Goal: Task Accomplishment & Management: Use online tool/utility

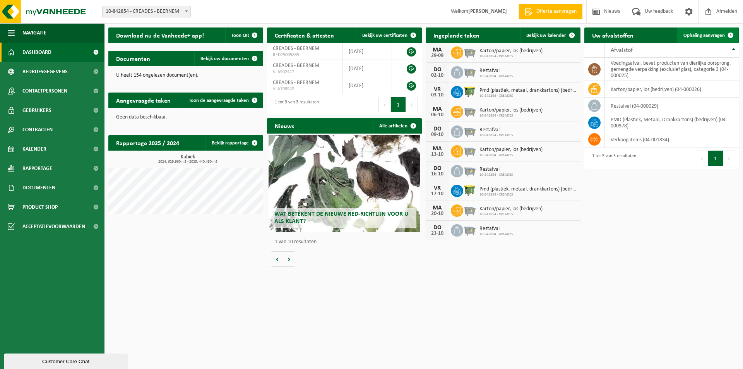
click at [699, 34] on span "Ophaling aanvragen" at bounding box center [703, 35] width 41 height 5
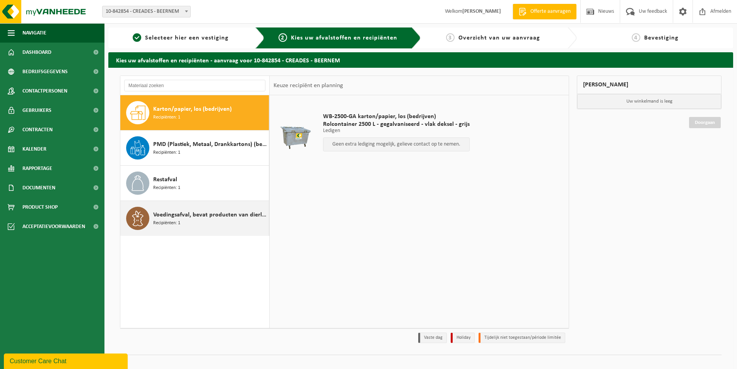
click at [179, 223] on span "Recipiënten: 1" at bounding box center [166, 222] width 27 height 7
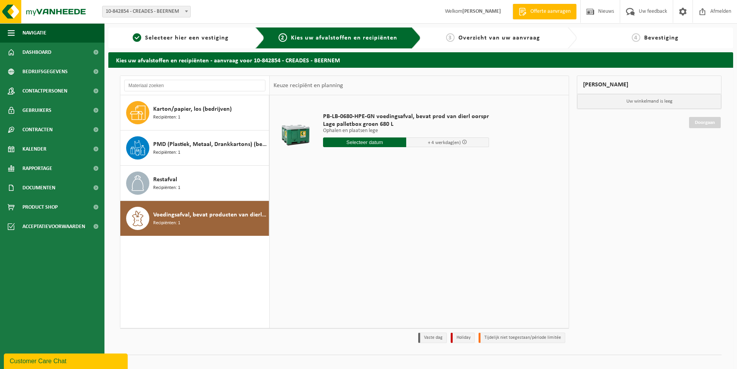
click at [379, 142] on input "text" at bounding box center [364, 142] width 83 height 10
click at [408, 159] on icon at bounding box center [411, 160] width 12 height 12
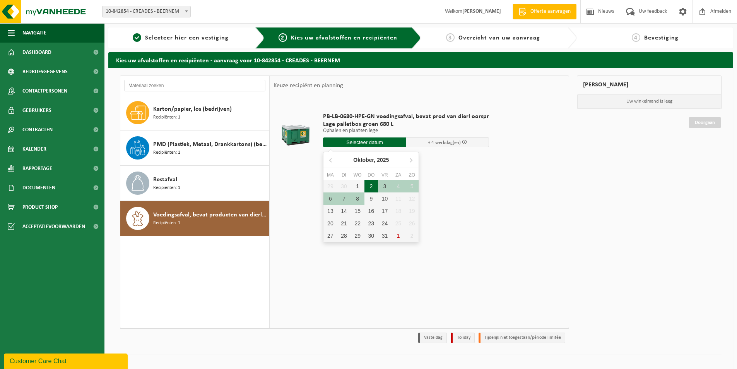
click at [372, 185] on div "2" at bounding box center [371, 186] width 14 height 12
type input "Van [DATE]"
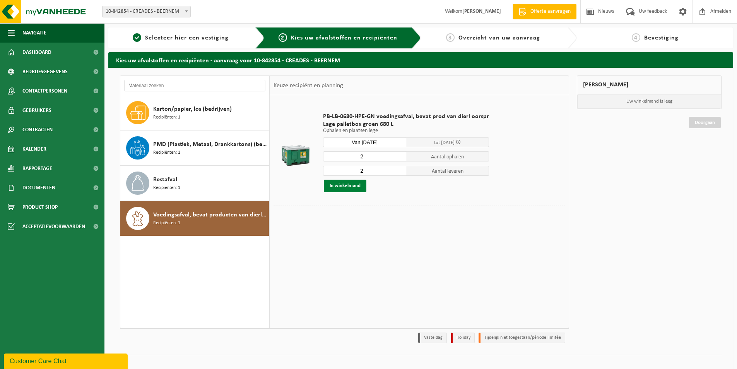
click at [343, 184] on button "In winkelmand" at bounding box center [345, 185] width 43 height 12
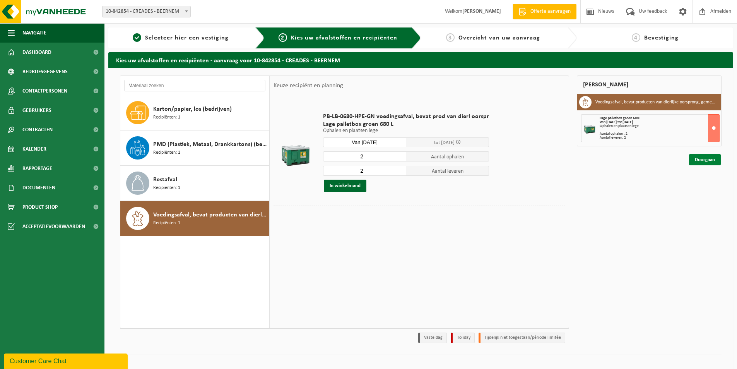
click at [701, 160] on link "Doorgaan" at bounding box center [705, 159] width 32 height 11
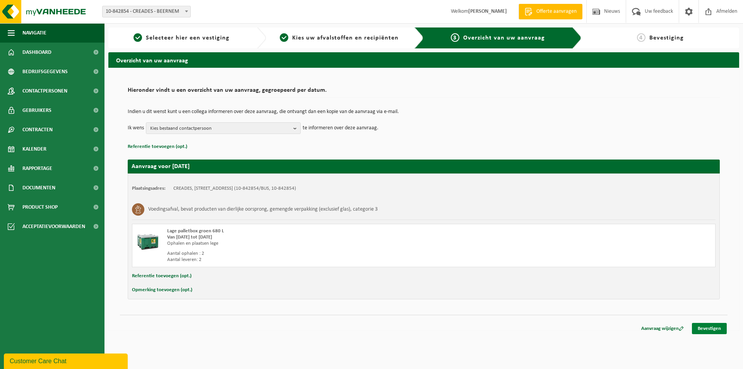
click at [709, 326] on link "Bevestigen" at bounding box center [709, 328] width 35 height 11
